Goal: Entertainment & Leisure: Consume media (video, audio)

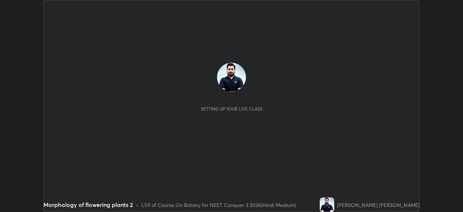
scroll to position [212, 462]
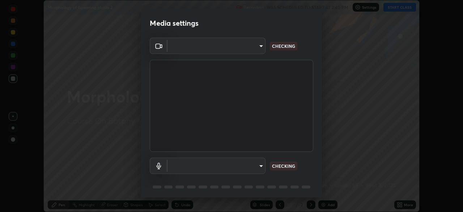
type input "fc38be1871f717ddc8e1b512eadbf63495b763d4820be899b5c927fedf8d93a0"
type input "communications"
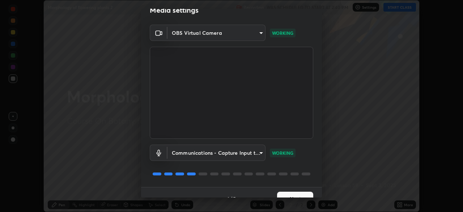
scroll to position [26, 0]
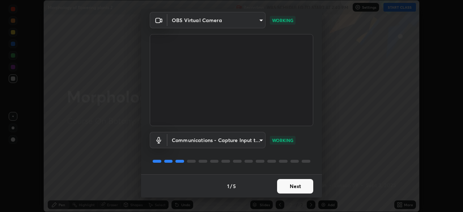
click at [285, 184] on button "Next" at bounding box center [295, 186] width 36 height 14
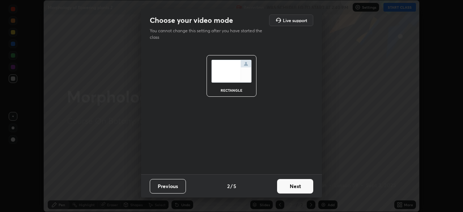
click at [286, 187] on button "Next" at bounding box center [295, 186] width 36 height 14
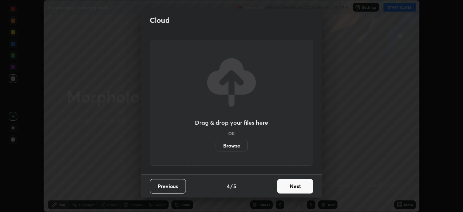
click at [285, 189] on button "Next" at bounding box center [295, 186] width 36 height 14
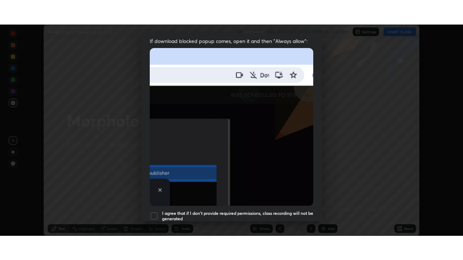
scroll to position [173, 0]
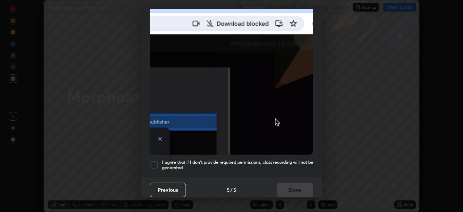
click at [278, 159] on h5 "I agree that if I don't provide required permissions, class recording will not …" at bounding box center [237, 164] width 151 height 11
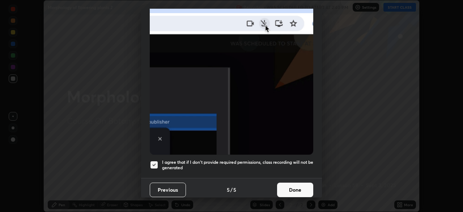
click at [283, 188] on button "Done" at bounding box center [295, 189] width 36 height 14
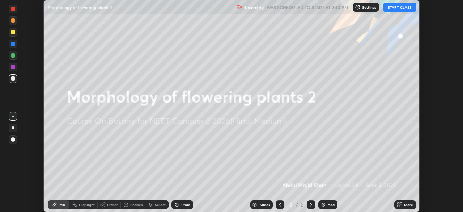
click at [396, 8] on button "START CLASS" at bounding box center [399, 7] width 33 height 9
click at [400, 205] on icon at bounding box center [401, 206] width 2 height 2
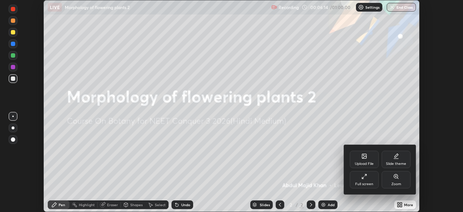
click at [362, 177] on icon at bounding box center [362, 177] width 1 height 1
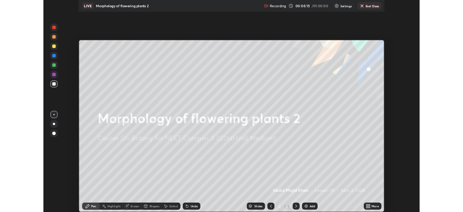
scroll to position [260, 463]
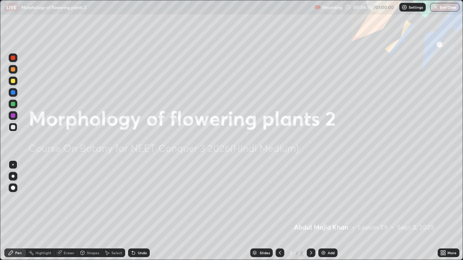
click at [330, 211] on div "Add" at bounding box center [331, 253] width 7 height 4
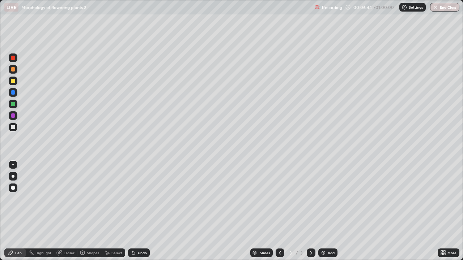
click at [13, 103] on div at bounding box center [13, 104] width 4 height 4
click at [14, 187] on div at bounding box center [13, 188] width 4 height 4
click at [140, 211] on div "Undo" at bounding box center [142, 253] width 9 height 4
click at [141, 211] on div "Undo" at bounding box center [142, 253] width 9 height 4
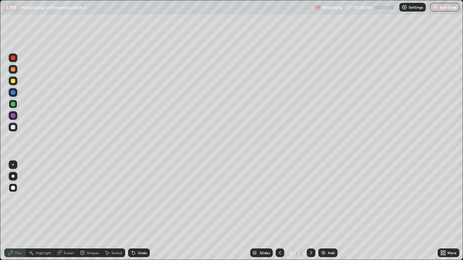
click at [142, 211] on div "Undo" at bounding box center [142, 253] width 9 height 4
click at [140, 211] on div "Undo" at bounding box center [142, 253] width 9 height 4
click at [138, 211] on div "Undo" at bounding box center [142, 253] width 9 height 4
click at [13, 176] on div at bounding box center [13, 176] width 3 height 3
click at [13, 81] on div at bounding box center [13, 81] width 4 height 4
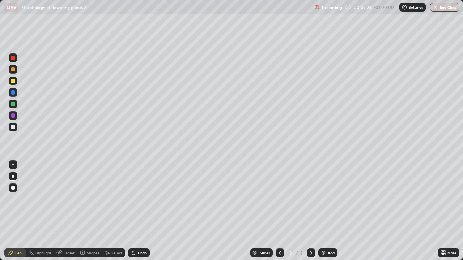
click at [138, 211] on div "Undo" at bounding box center [142, 253] width 9 height 4
click at [142, 211] on div "Undo" at bounding box center [142, 253] width 9 height 4
click at [141, 211] on div "Undo" at bounding box center [142, 253] width 9 height 4
click at [449, 211] on div "More" at bounding box center [451, 253] width 9 height 4
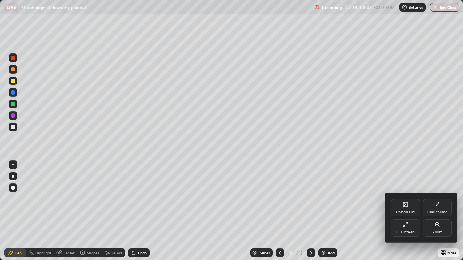
click at [325, 211] on div at bounding box center [231, 130] width 463 height 260
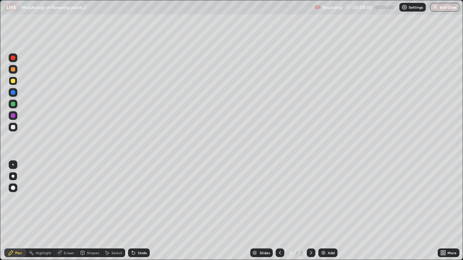
click at [329, 211] on div "Add" at bounding box center [327, 253] width 19 height 9
click at [14, 128] on div at bounding box center [13, 127] width 4 height 4
click at [12, 126] on div at bounding box center [13, 127] width 4 height 4
click at [12, 103] on div at bounding box center [13, 104] width 4 height 4
click at [11, 59] on div at bounding box center [13, 58] width 4 height 4
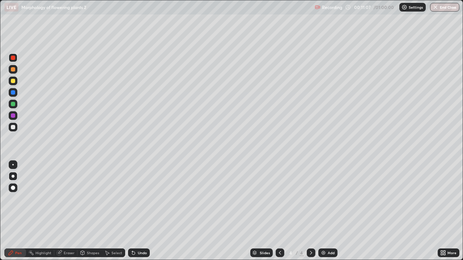
click at [13, 128] on div at bounding box center [13, 127] width 4 height 4
click at [9, 103] on div at bounding box center [13, 104] width 9 height 9
click at [144, 211] on div "Undo" at bounding box center [142, 253] width 9 height 4
click at [12, 127] on div at bounding box center [13, 127] width 4 height 4
click at [12, 104] on div at bounding box center [13, 104] width 4 height 4
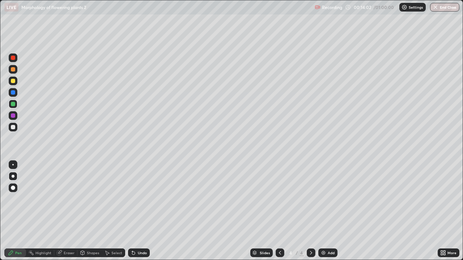
click at [13, 127] on div at bounding box center [13, 127] width 4 height 4
click at [141, 211] on div "Undo" at bounding box center [142, 253] width 9 height 4
click at [13, 103] on div at bounding box center [13, 104] width 4 height 4
click at [142, 211] on div "Undo" at bounding box center [142, 253] width 9 height 4
click at [12, 81] on div at bounding box center [13, 81] width 4 height 4
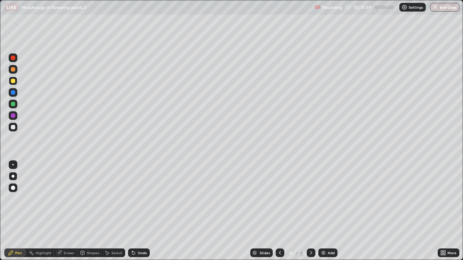
click at [13, 131] on div at bounding box center [13, 127] width 9 height 9
click at [144, 211] on div "Undo" at bounding box center [142, 253] width 9 height 4
click at [142, 211] on div "Undo" at bounding box center [142, 253] width 9 height 4
click at [141, 211] on div "Undo" at bounding box center [142, 253] width 9 height 4
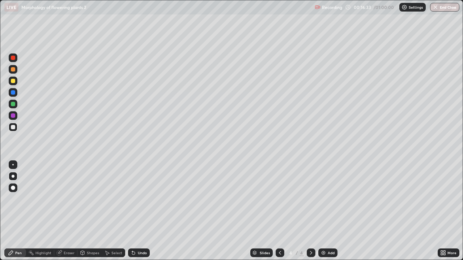
click at [141, 211] on div "Undo" at bounding box center [142, 253] width 9 height 4
click at [14, 80] on div at bounding box center [13, 81] width 4 height 4
click at [13, 128] on div at bounding box center [13, 127] width 4 height 4
click at [13, 81] on div at bounding box center [13, 81] width 4 height 4
click at [12, 69] on div at bounding box center [13, 69] width 4 height 4
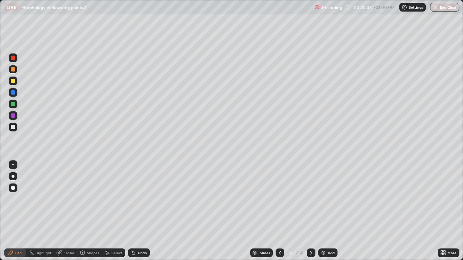
click at [69, 211] on div "Eraser" at bounding box center [69, 253] width 11 height 4
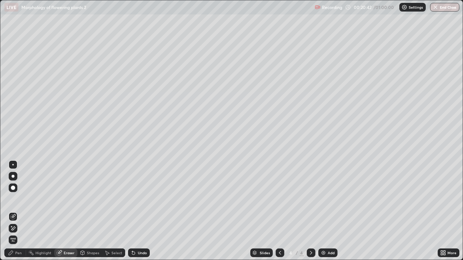
click at [16, 211] on div "Pen" at bounding box center [15, 253] width 22 height 9
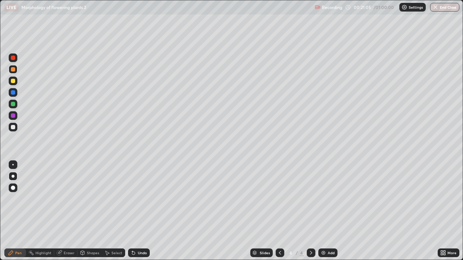
click at [144, 211] on div "Undo" at bounding box center [139, 253] width 22 height 9
click at [143, 211] on div "Undo" at bounding box center [142, 253] width 9 height 4
click at [143, 211] on div "Undo" at bounding box center [139, 253] width 22 height 9
click at [13, 127] on div at bounding box center [13, 127] width 4 height 4
click at [143, 211] on div "Undo" at bounding box center [142, 253] width 9 height 4
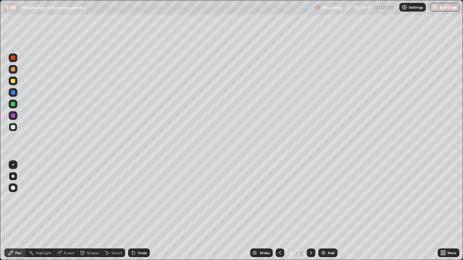
click at [443, 211] on icon at bounding box center [444, 252] width 2 height 2
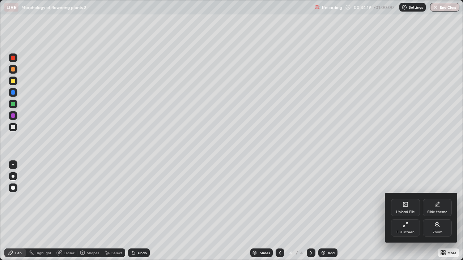
click at [410, 211] on div "Full screen" at bounding box center [405, 227] width 29 height 17
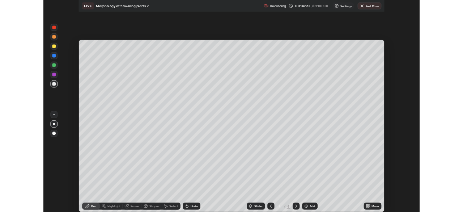
scroll to position [35942, 35691]
